Goal: Task Accomplishment & Management: Complete application form

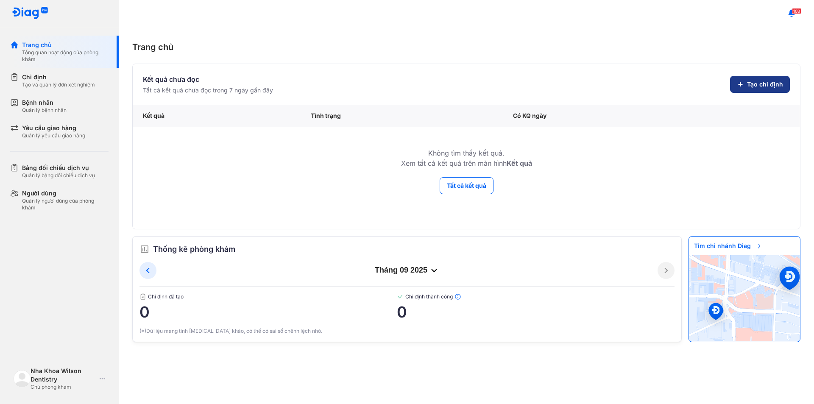
click at [758, 88] on span "Tạo chỉ định" at bounding box center [765, 84] width 36 height 8
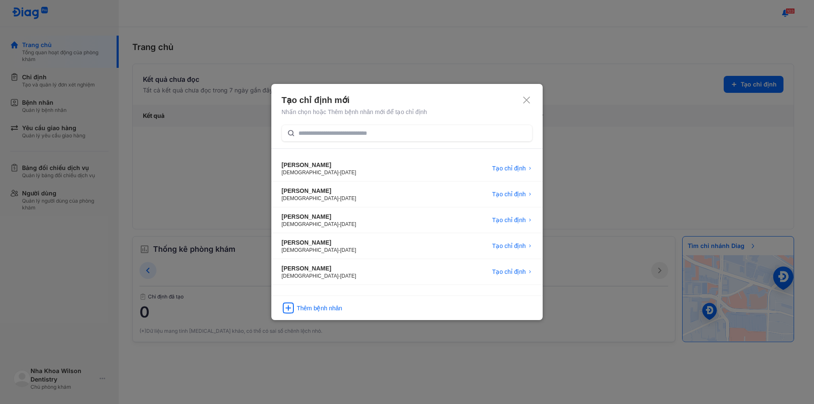
click at [529, 99] on icon at bounding box center [527, 100] width 8 height 8
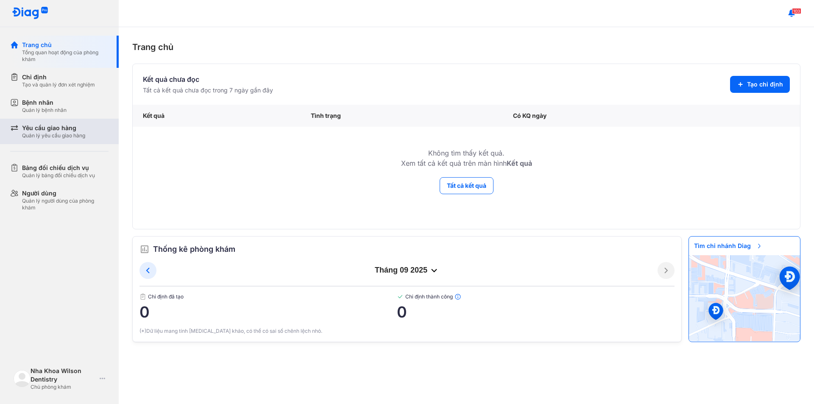
click at [48, 134] on div "Quản lý yêu cầu giao hàng" at bounding box center [53, 135] width 63 height 7
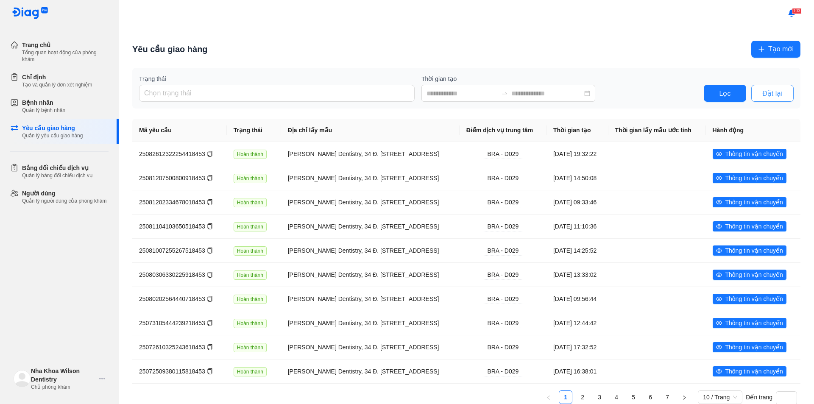
click at [763, 92] on span "Đặt lại" at bounding box center [773, 93] width 20 height 11
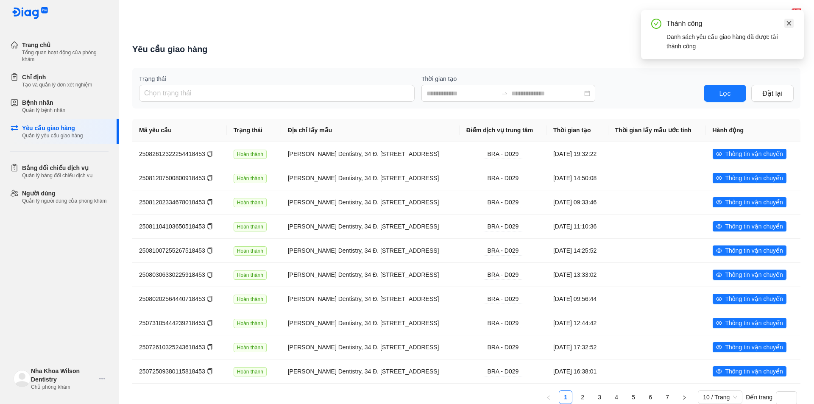
click at [791, 24] on icon "close" at bounding box center [789, 23] width 6 height 6
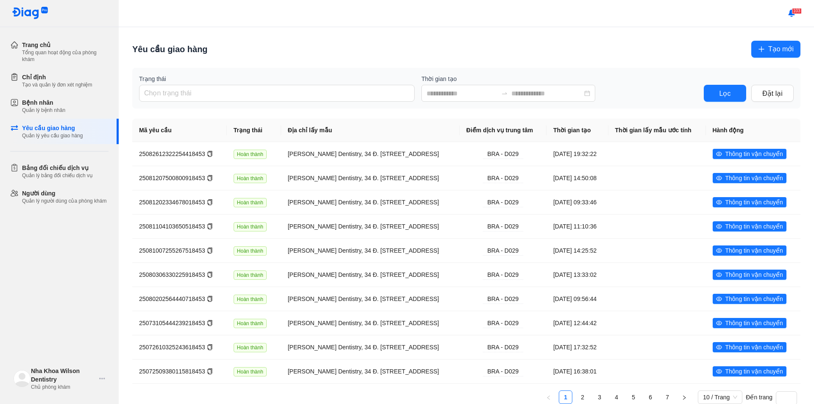
click at [769, 49] on span "Tạo mới" at bounding box center [781, 49] width 25 height 11
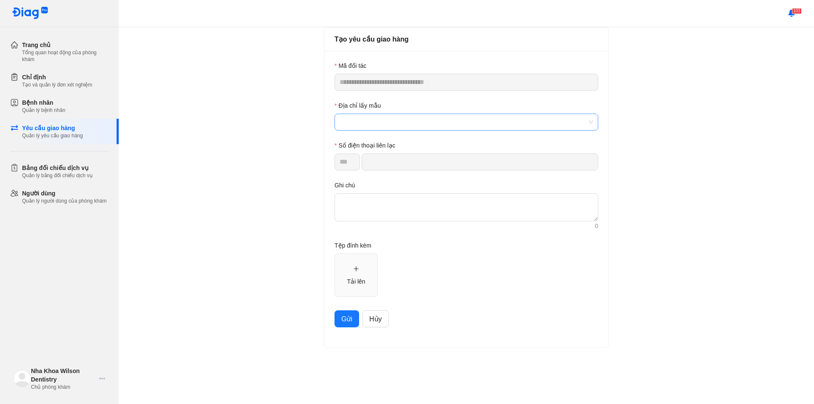
click at [392, 123] on span at bounding box center [467, 122] width 254 height 16
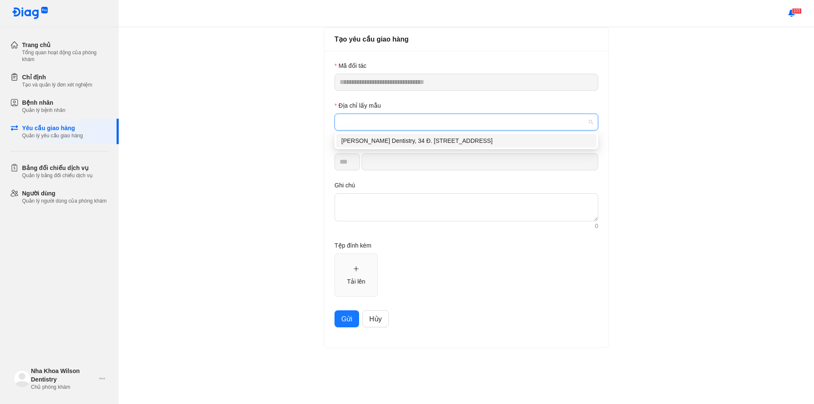
click at [417, 143] on div "[PERSON_NAME] Dentistry, 34 Đ. [STREET_ADDRESS]" at bounding box center [466, 140] width 250 height 9
type input "*********"
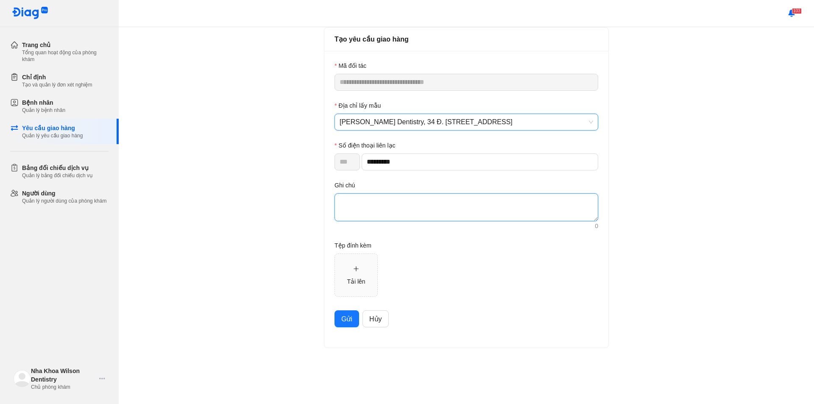
click at [397, 203] on textarea at bounding box center [467, 207] width 264 height 28
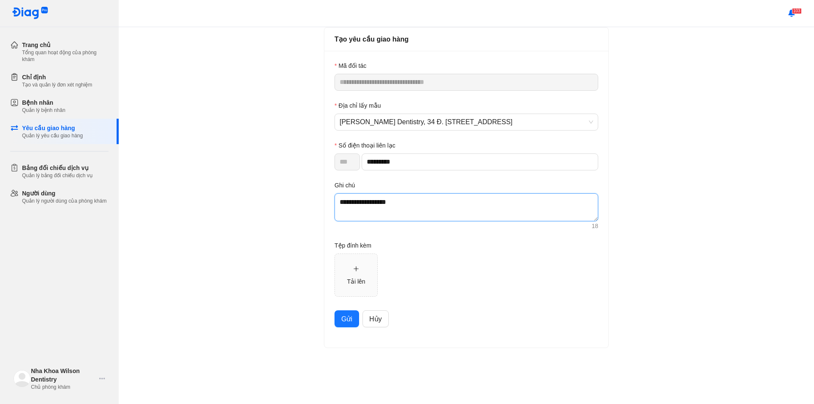
type textarea "**********"
click at [347, 319] on span "Gửi" at bounding box center [346, 319] width 11 height 11
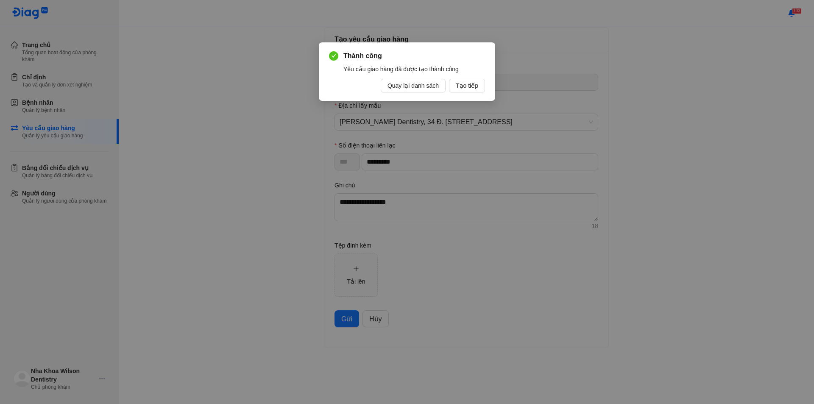
drag, startPoint x: 414, startPoint y: 84, endPoint x: 256, endPoint y: 6, distance: 177.0
click at [414, 84] on span "Quay lại danh sách" at bounding box center [413, 85] width 51 height 9
